Goal: Book appointment/travel/reservation

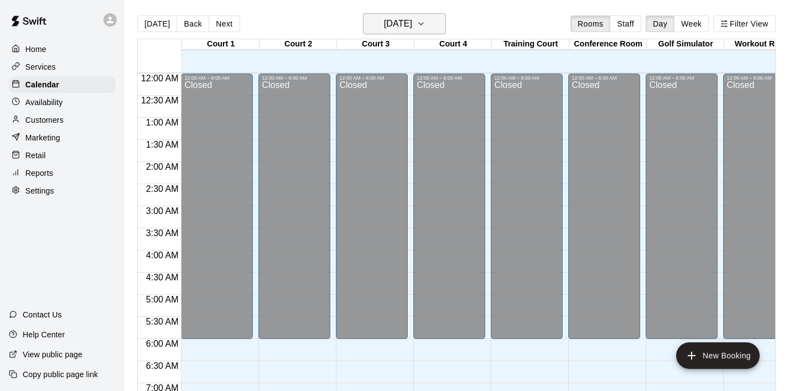
scroll to position [732, 0]
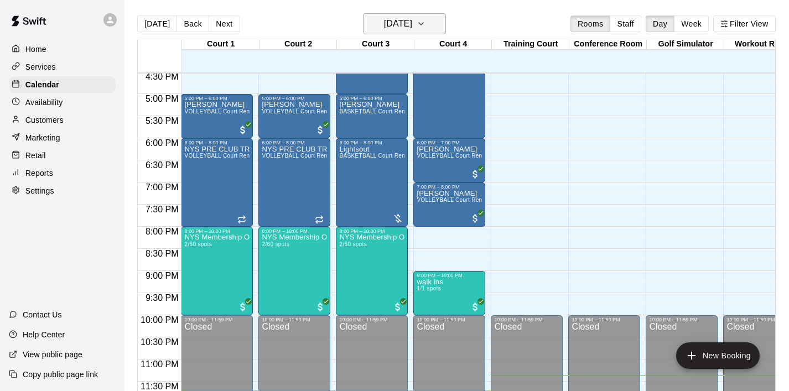
click at [425, 25] on icon "button" at bounding box center [420, 23] width 9 height 13
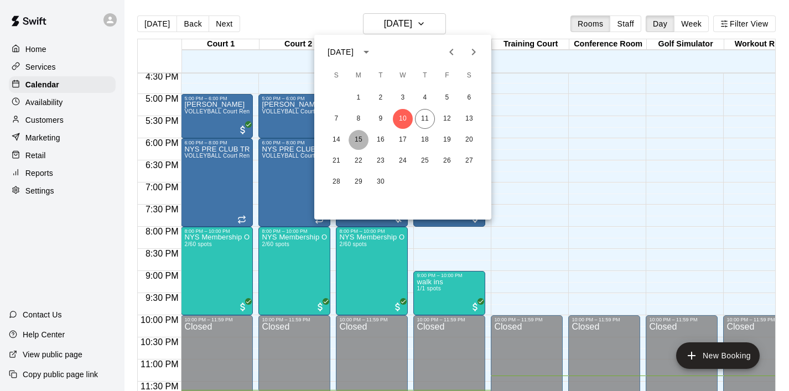
click at [358, 143] on button "15" at bounding box center [358, 140] width 20 height 20
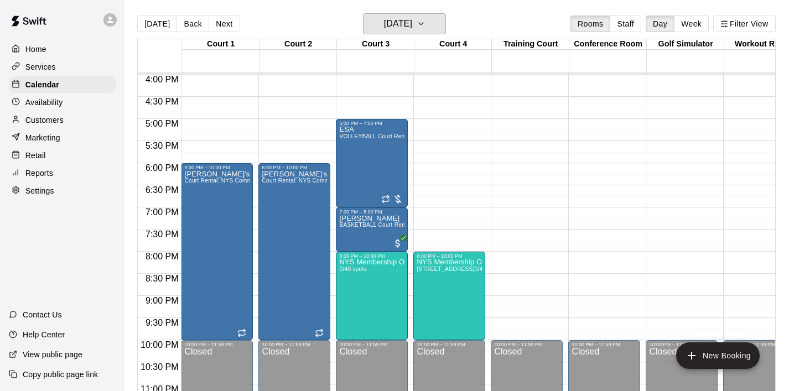
scroll to position [696, 0]
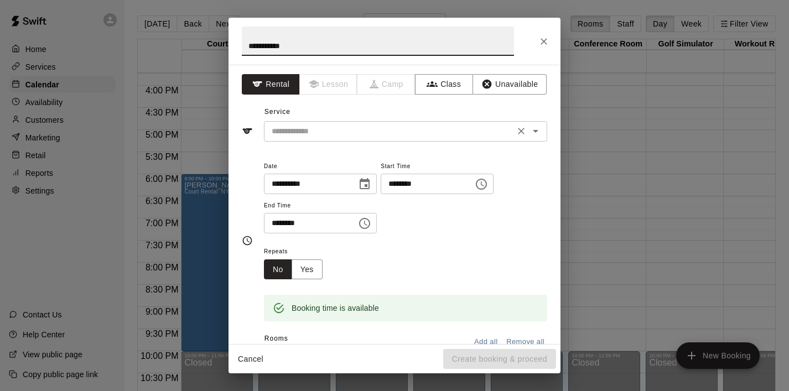
type input "**********"
click at [431, 136] on input "text" at bounding box center [389, 131] width 244 height 14
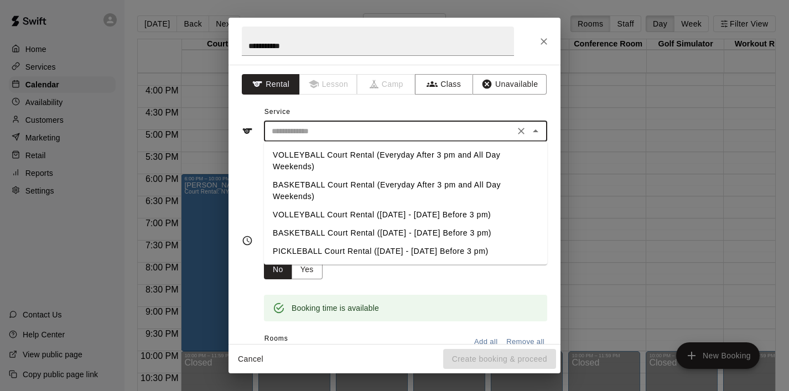
click at [414, 152] on li "VOLLEYBALL Court Rental (Everyday After 3 pm and All Day Weekends)" at bounding box center [405, 161] width 283 height 30
type input "**********"
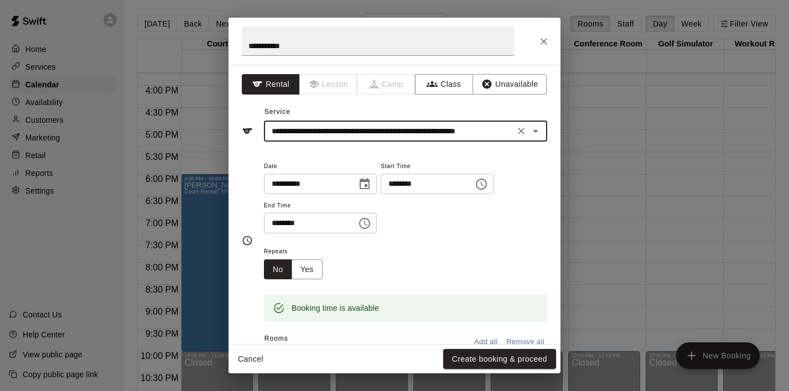
click at [367, 223] on icon "Choose time, selected time is 5:30 PM" at bounding box center [364, 223] width 13 height 13
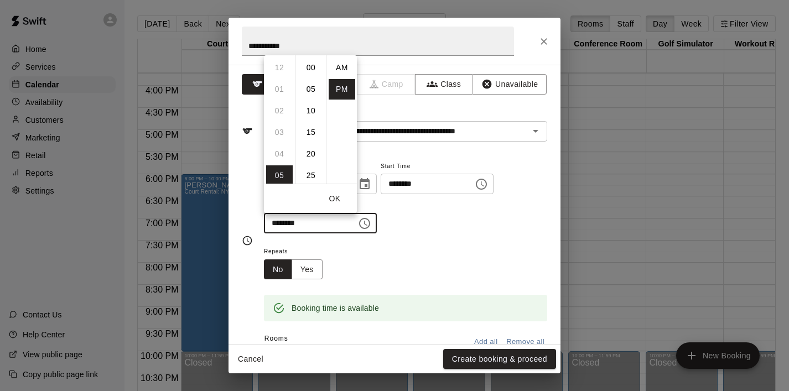
scroll to position [20, 0]
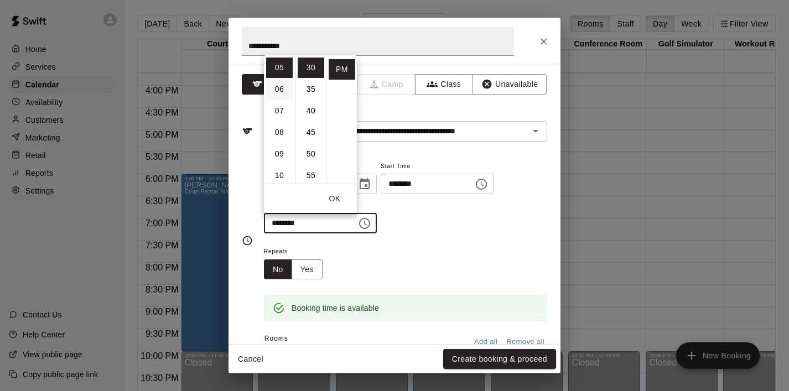
click at [283, 93] on li "06" at bounding box center [279, 89] width 27 height 20
click at [311, 74] on li "00" at bounding box center [310, 68] width 27 height 20
type input "********"
click at [335, 198] on button "OK" at bounding box center [334, 199] width 35 height 20
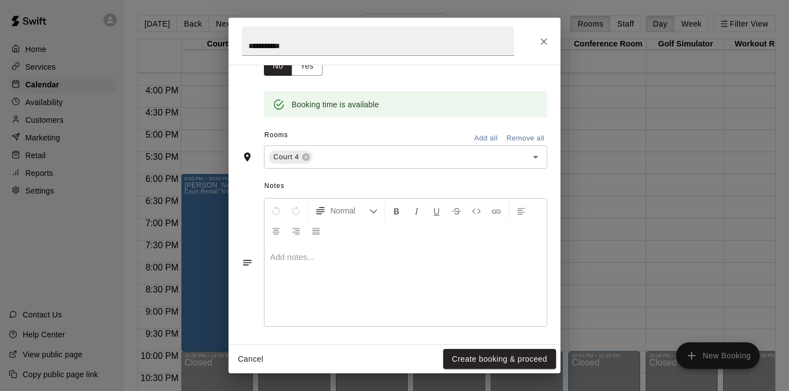
scroll to position [207, 0]
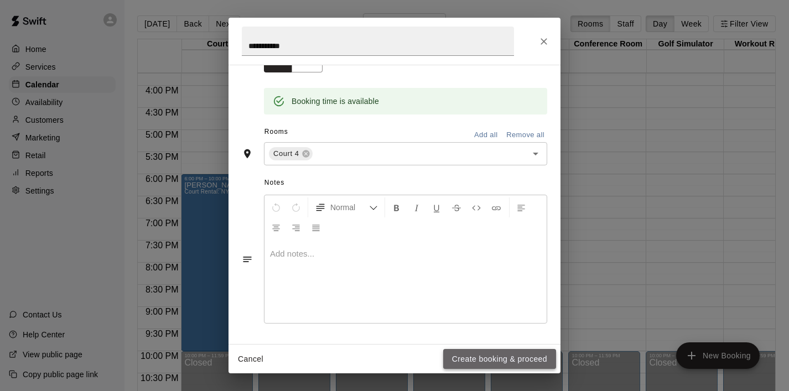
click at [499, 358] on button "Create booking & proceed" at bounding box center [499, 359] width 113 height 20
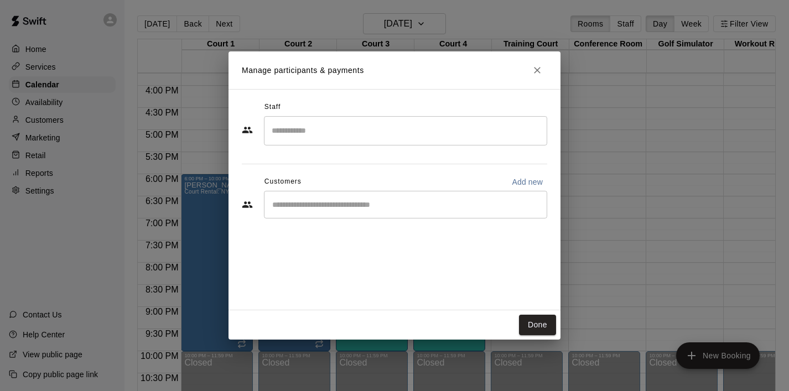
click at [293, 211] on div "​" at bounding box center [405, 205] width 283 height 28
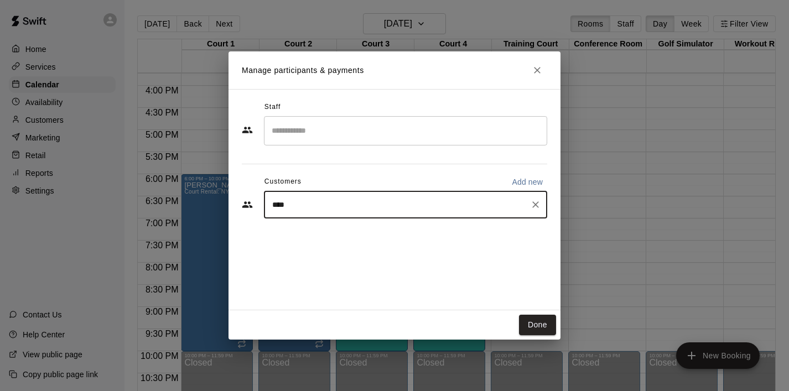
type input "*****"
click at [311, 232] on p "[PERSON_NAME]" at bounding box center [328, 231] width 67 height 12
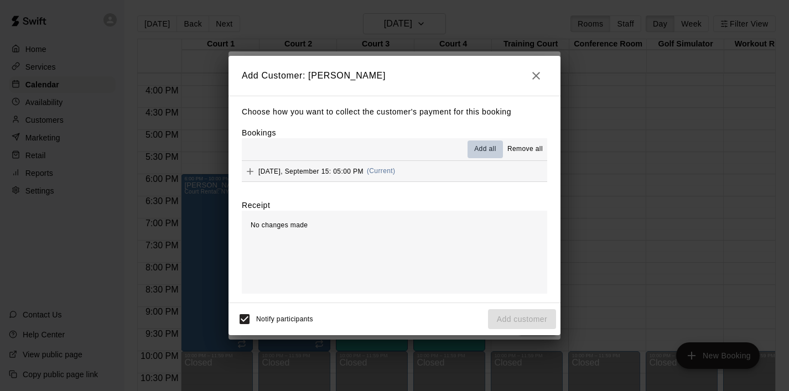
click at [487, 148] on span "Add all" at bounding box center [485, 149] width 22 height 11
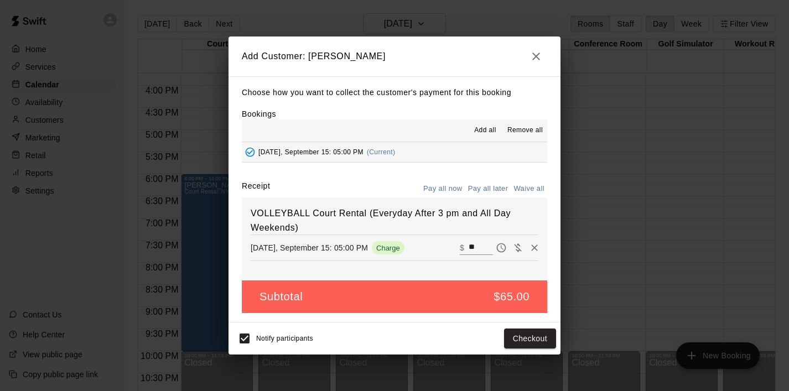
click at [539, 60] on icon "button" at bounding box center [535, 56] width 13 height 13
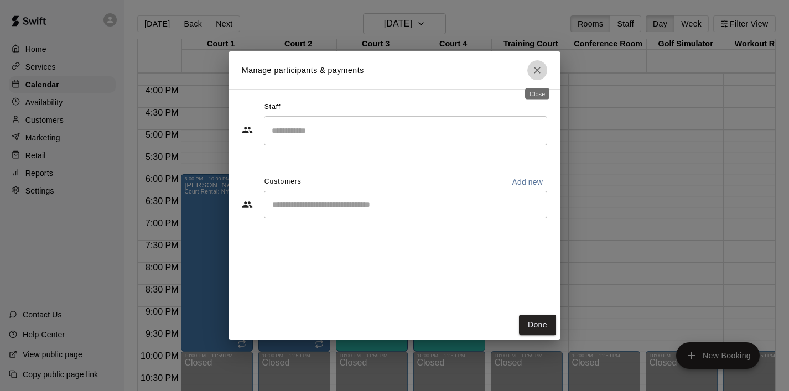
click at [540, 74] on icon "Close" at bounding box center [536, 70] width 11 height 11
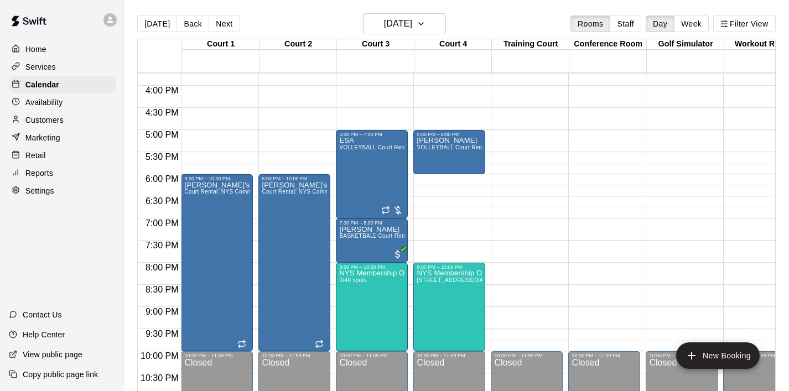
click at [563, 180] on div at bounding box center [529, 179] width 77 height 11
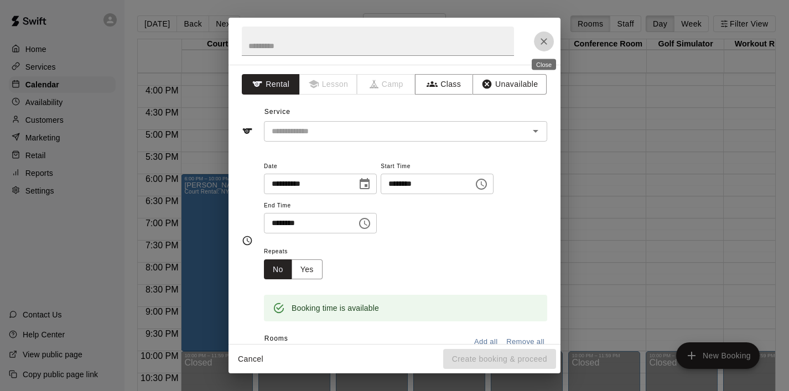
click at [539, 36] on icon "Close" at bounding box center [543, 41] width 11 height 11
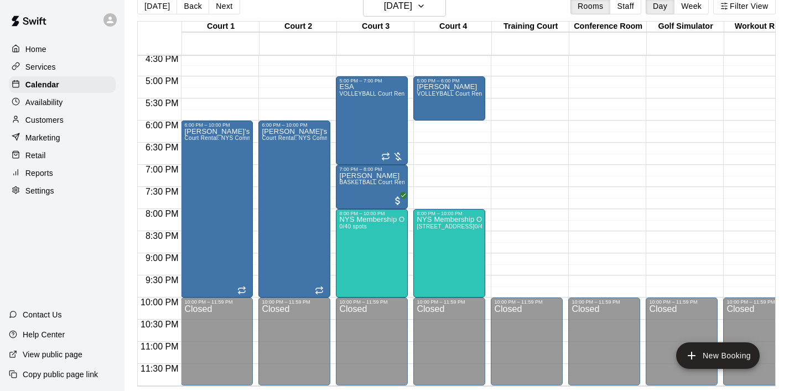
scroll to position [0, 0]
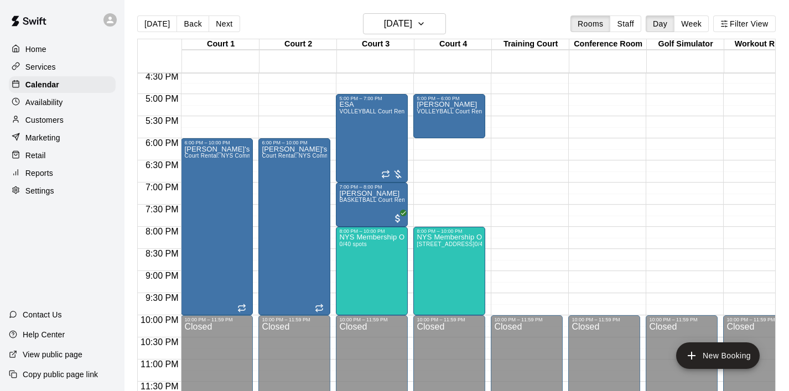
click at [45, 53] on p "Home" at bounding box center [35, 49] width 21 height 11
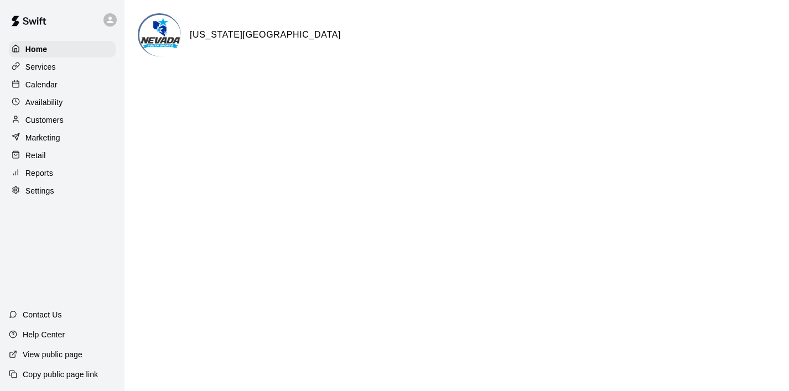
click at [70, 88] on div "Calendar" at bounding box center [62, 84] width 107 height 17
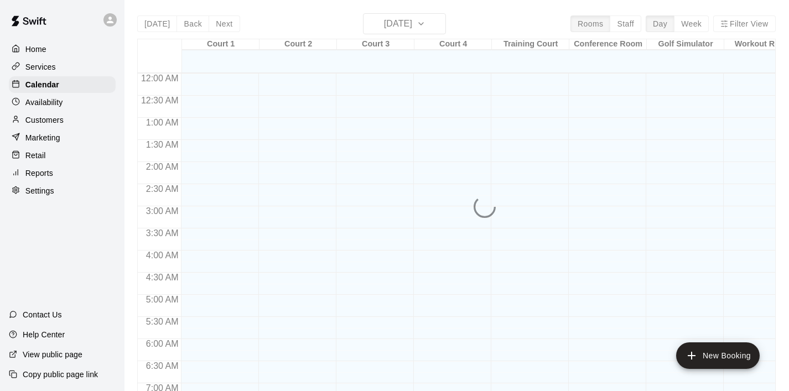
scroll to position [474, 0]
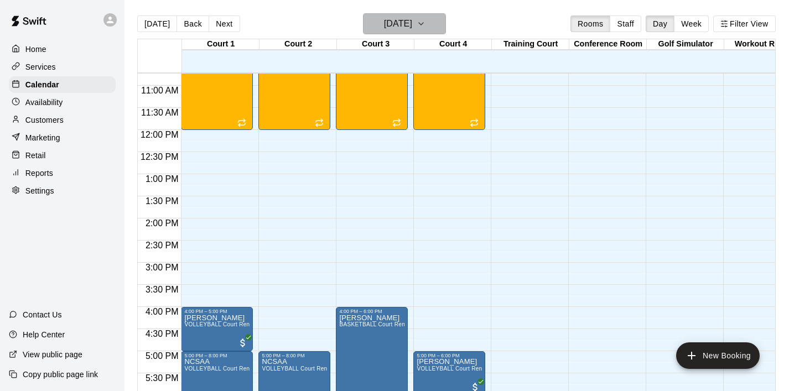
click at [425, 23] on icon "button" at bounding box center [420, 23] width 9 height 13
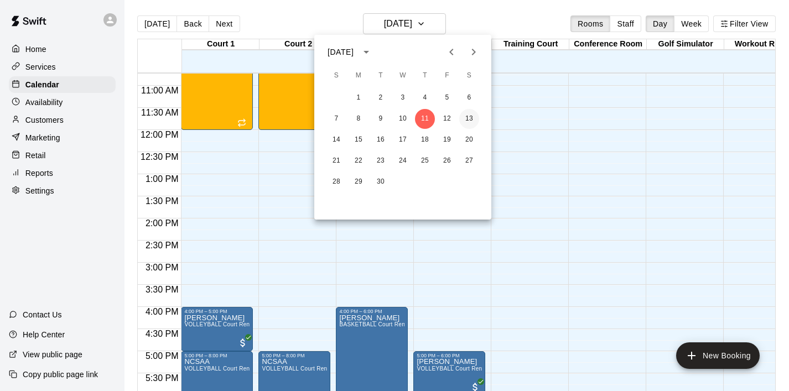
click at [472, 121] on button "13" at bounding box center [469, 119] width 20 height 20
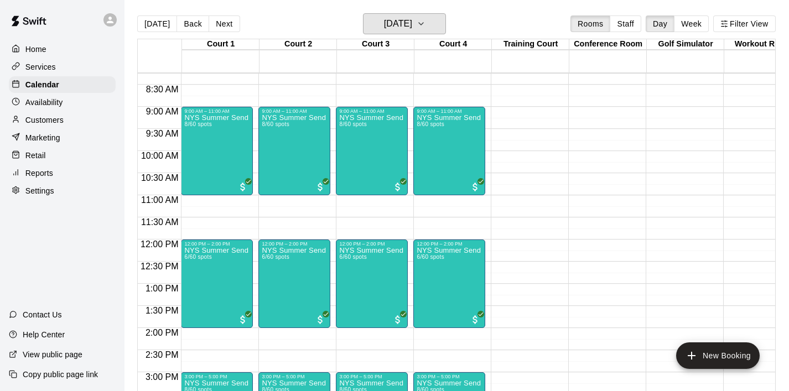
scroll to position [368, 0]
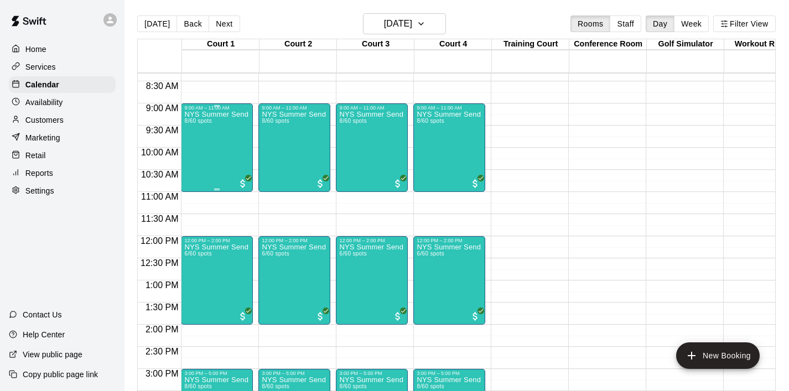
click at [221, 140] on div "NYS Summer Send Off 3v3 - Girls [DEMOGRAPHIC_DATA] 8/60 spots" at bounding box center [216, 306] width 65 height 391
click at [191, 118] on icon "edit" at bounding box center [195, 122] width 13 height 13
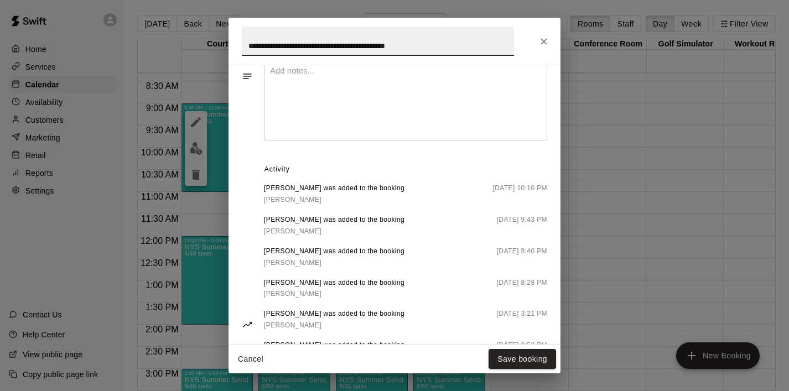
scroll to position [432, 0]
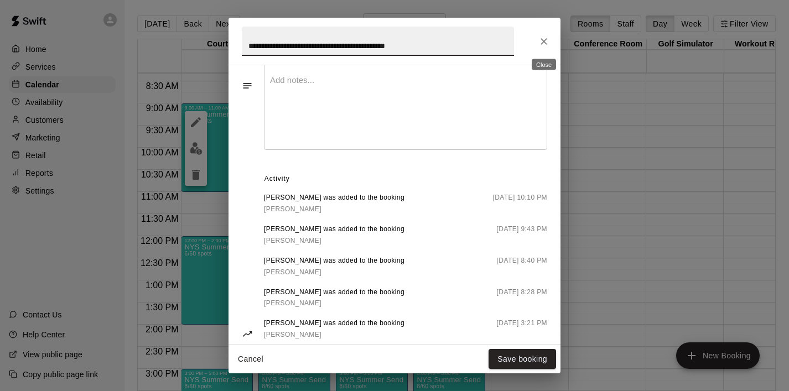
click at [547, 40] on icon "Close" at bounding box center [543, 41] width 11 height 11
